Goal: Navigation & Orientation: Find specific page/section

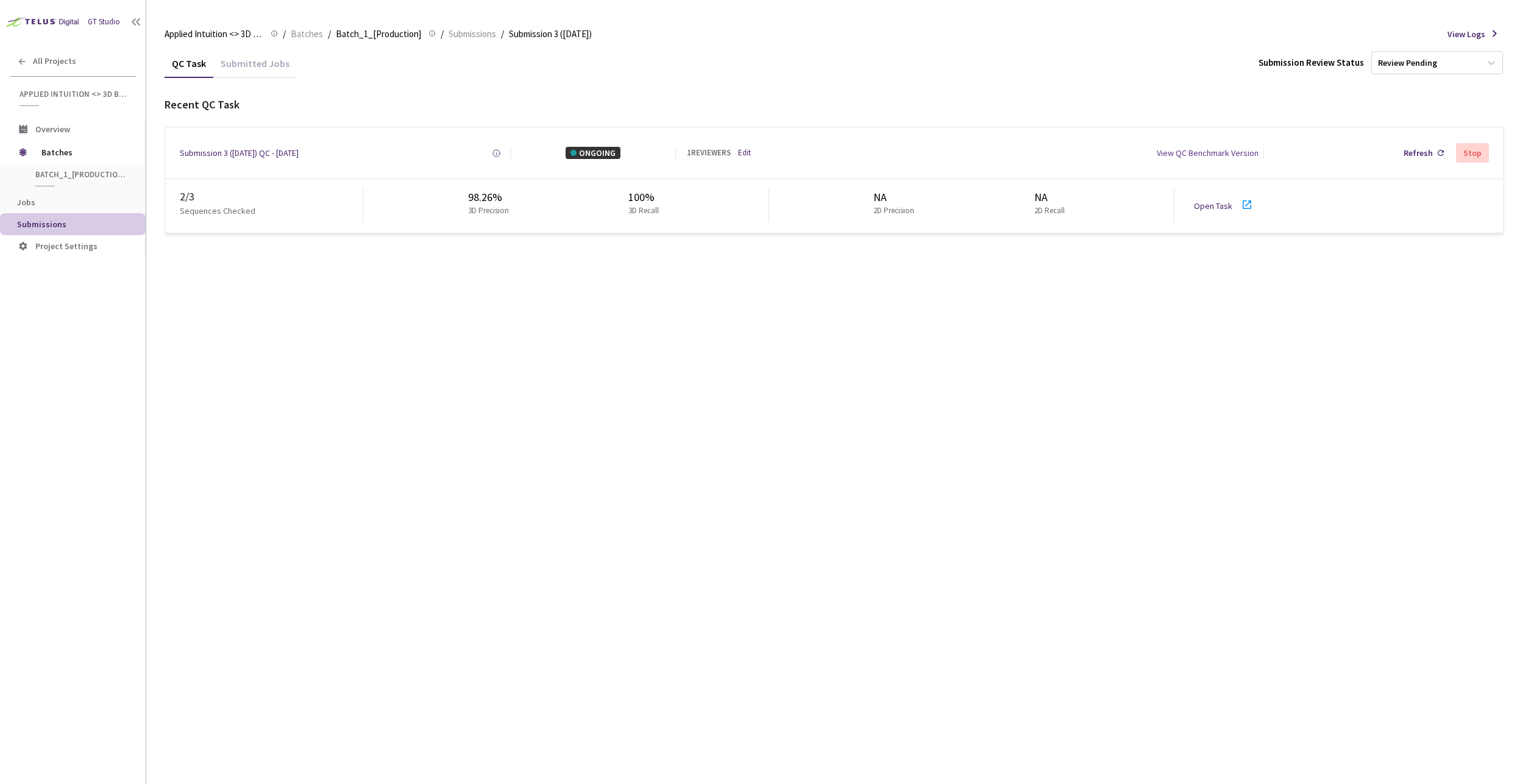
click at [1243, 205] on icon at bounding box center [1246, 205] width 15 height 15
click at [422, 254] on div "QC Task Submitted Jobs Submission Review Status Review Pending Recent QC Task S…" at bounding box center [833, 416] width 1339 height 735
click at [394, 39] on span "Batch_1_[Production]" at bounding box center [379, 34] width 86 height 15
click at [385, 34] on span "Batch_1_[Production]" at bounding box center [379, 34] width 86 height 15
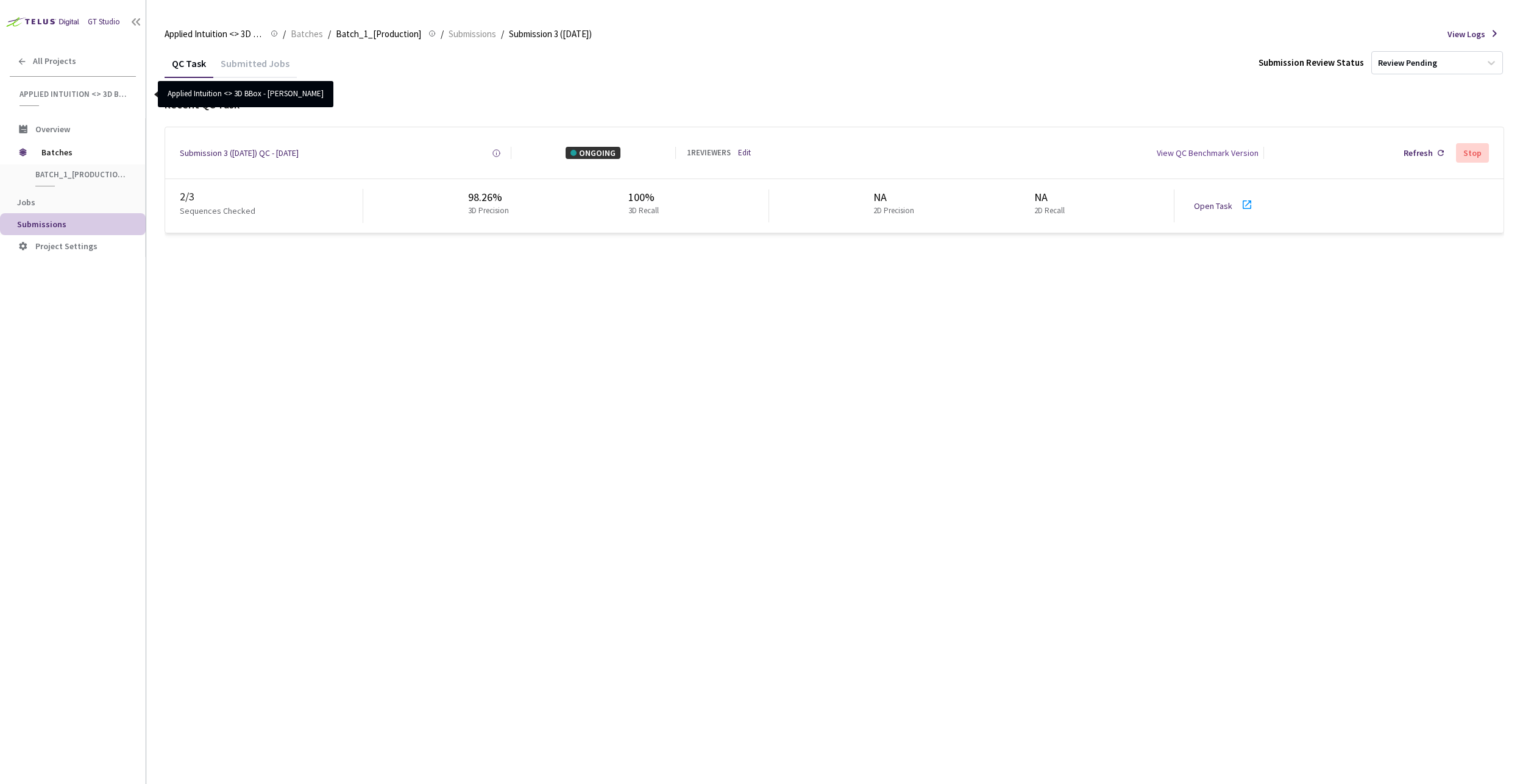
click at [78, 88] on link "Applied Intuition <> 3D BBox - [PERSON_NAME]" at bounding box center [73, 94] width 146 height 34
click at [85, 94] on span "Applied Intuition <> 3D BBox - [PERSON_NAME]" at bounding box center [73, 94] width 109 height 10
click at [32, 63] on div "All Projects" at bounding box center [73, 61] width 146 height 25
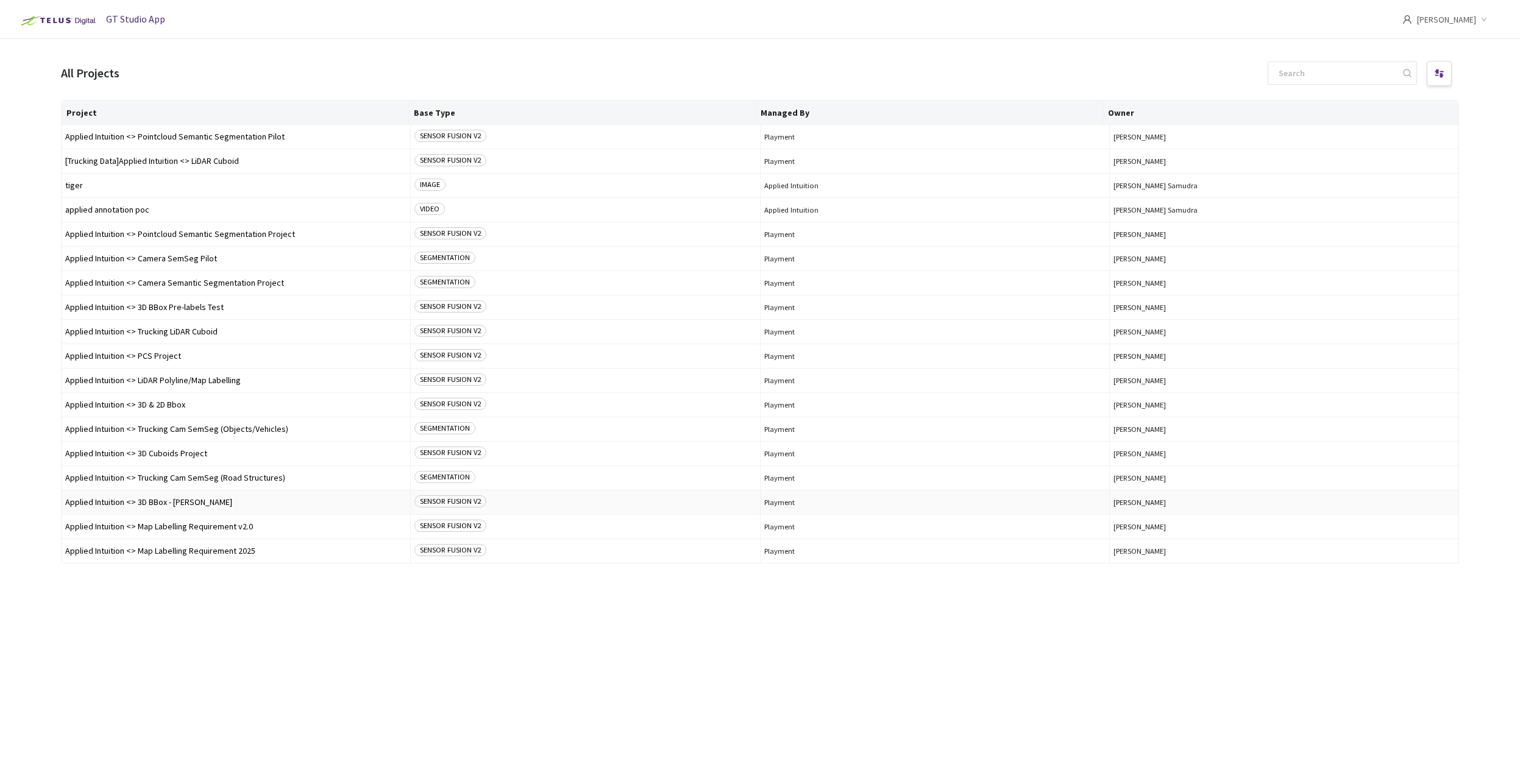
click at [270, 503] on span "Applied Intuition <> 3D BBox - [PERSON_NAME]" at bounding box center [236, 502] width 341 height 9
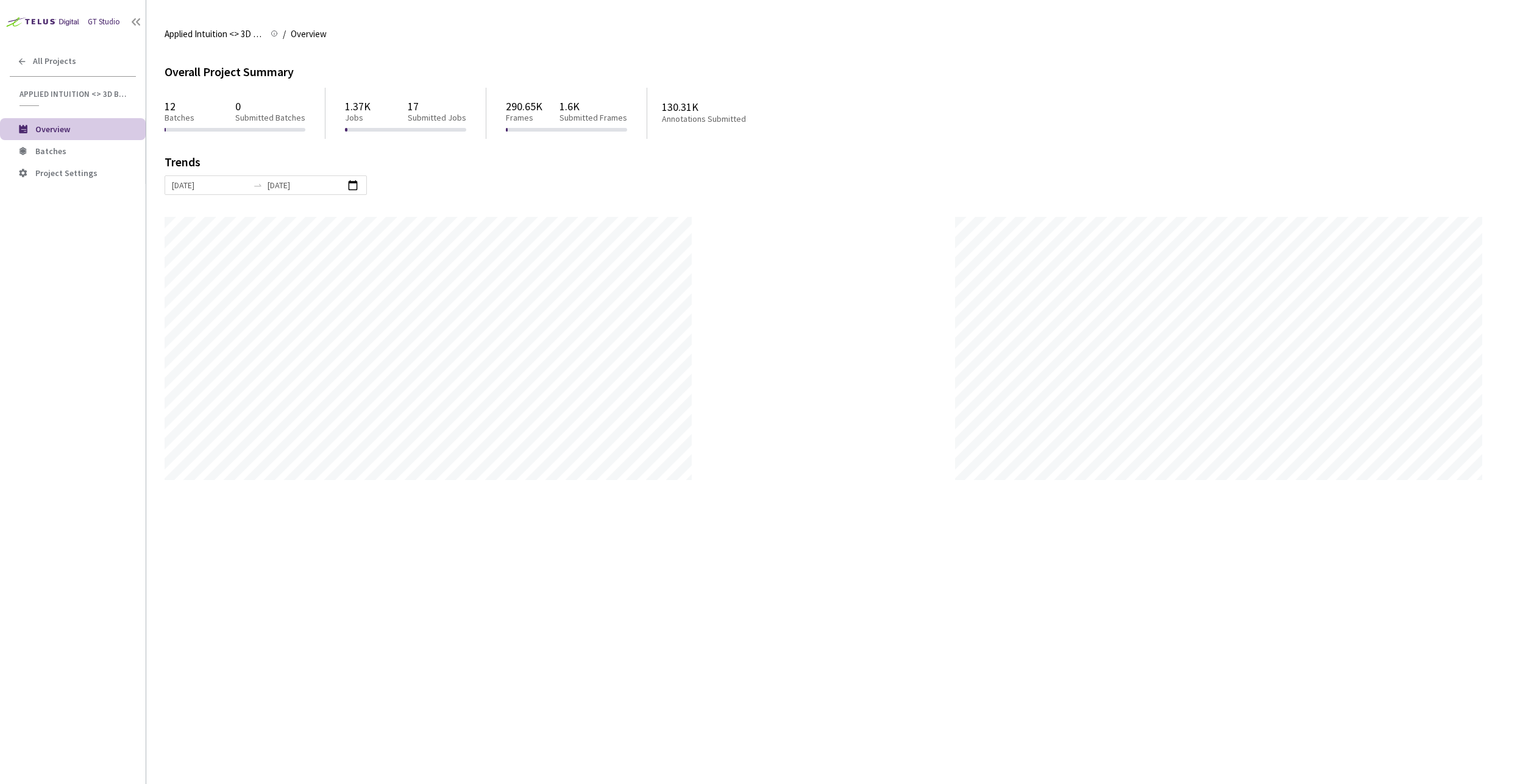
scroll to position [784, 1520]
click at [36, 151] on span "Batches" at bounding box center [51, 151] width 31 height 11
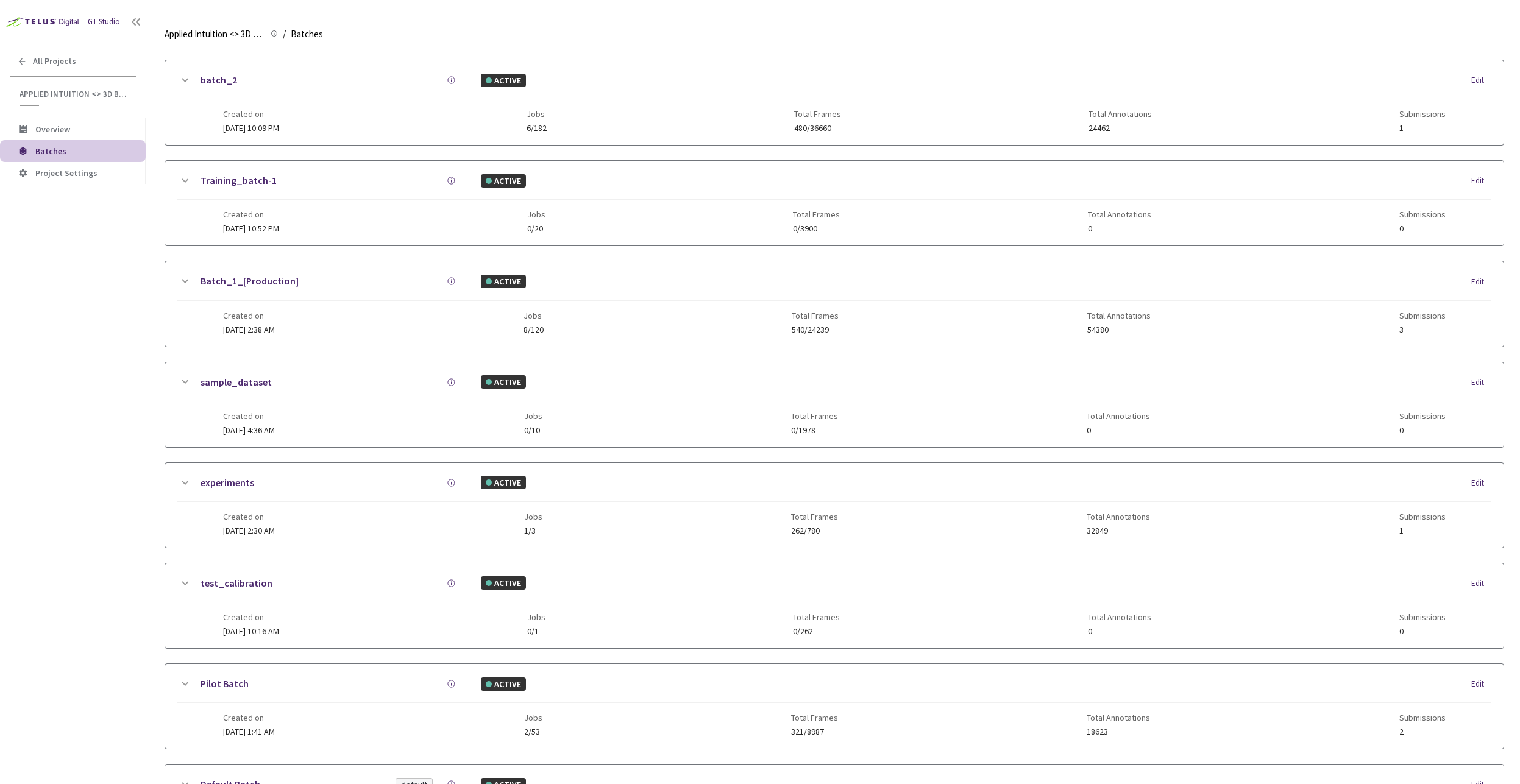
scroll to position [421, 0]
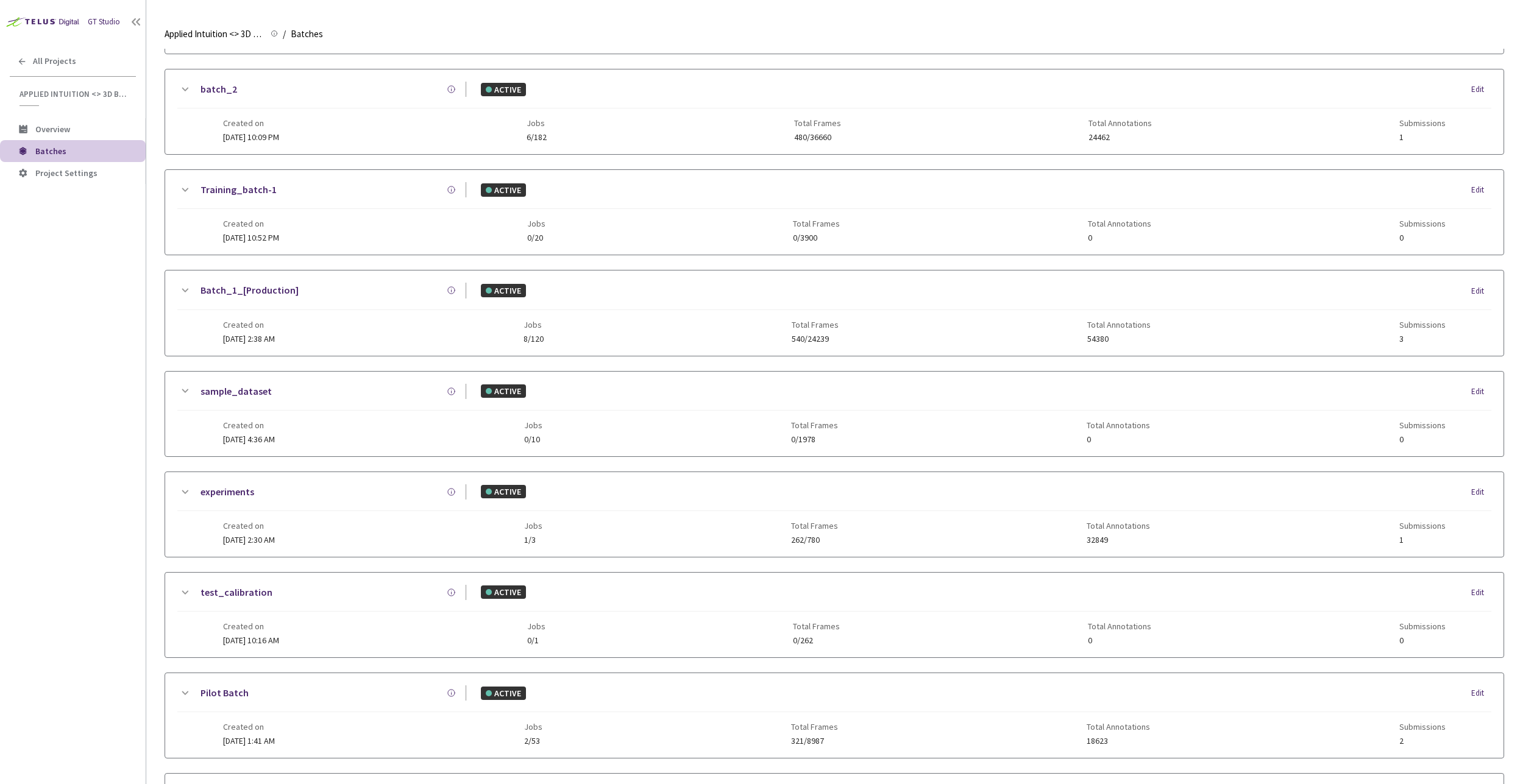
click at [345, 300] on div "Batch_1_[Production] ACTIVE Edit" at bounding box center [834, 295] width 1314 height 27
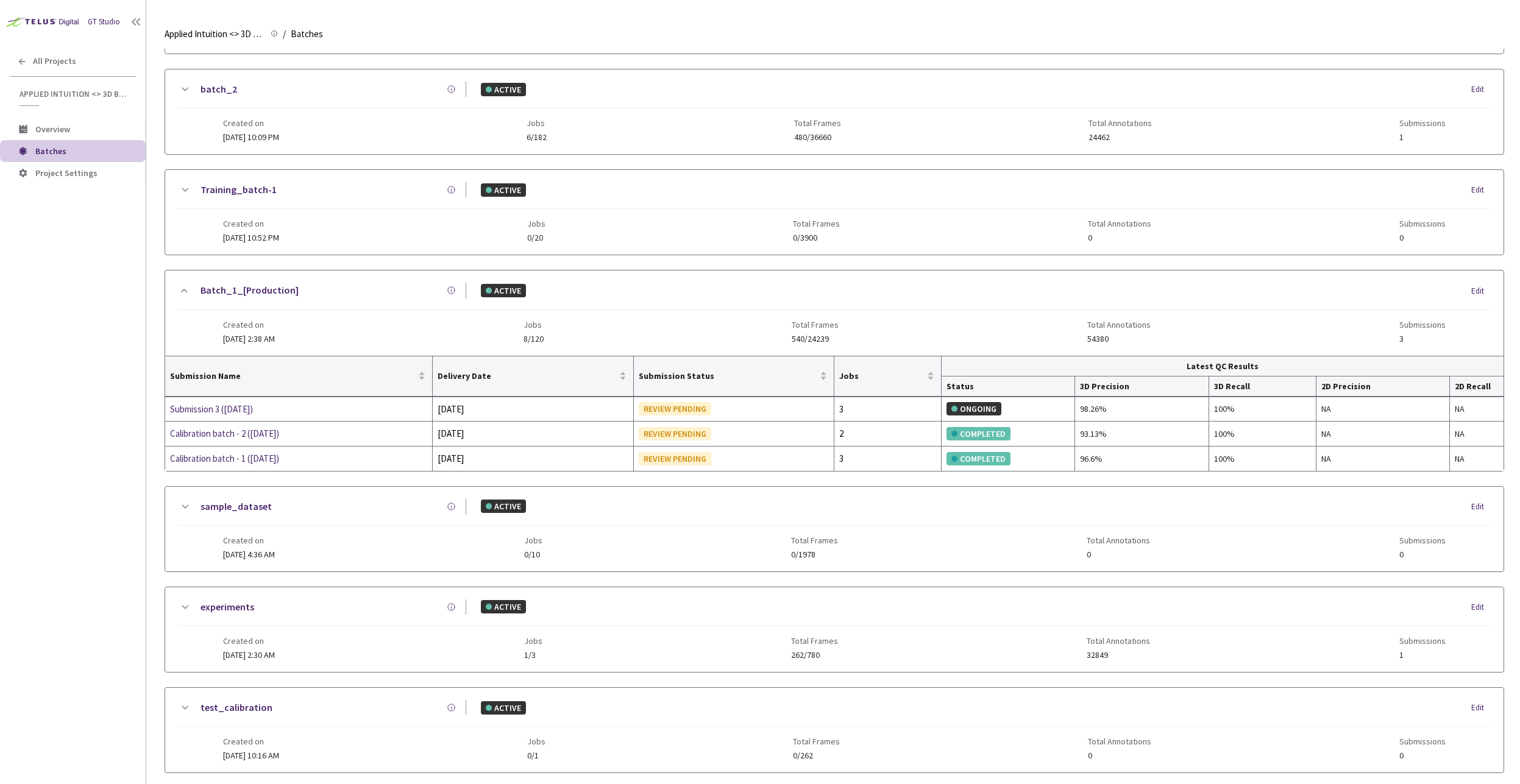
click at [49, 363] on div "GT Studio All Projects Applied Intuition <> 3D BBox - BEV Applied Intuition <> …" at bounding box center [73, 368] width 146 height 737
